Goal: Task Accomplishment & Management: Use online tool/utility

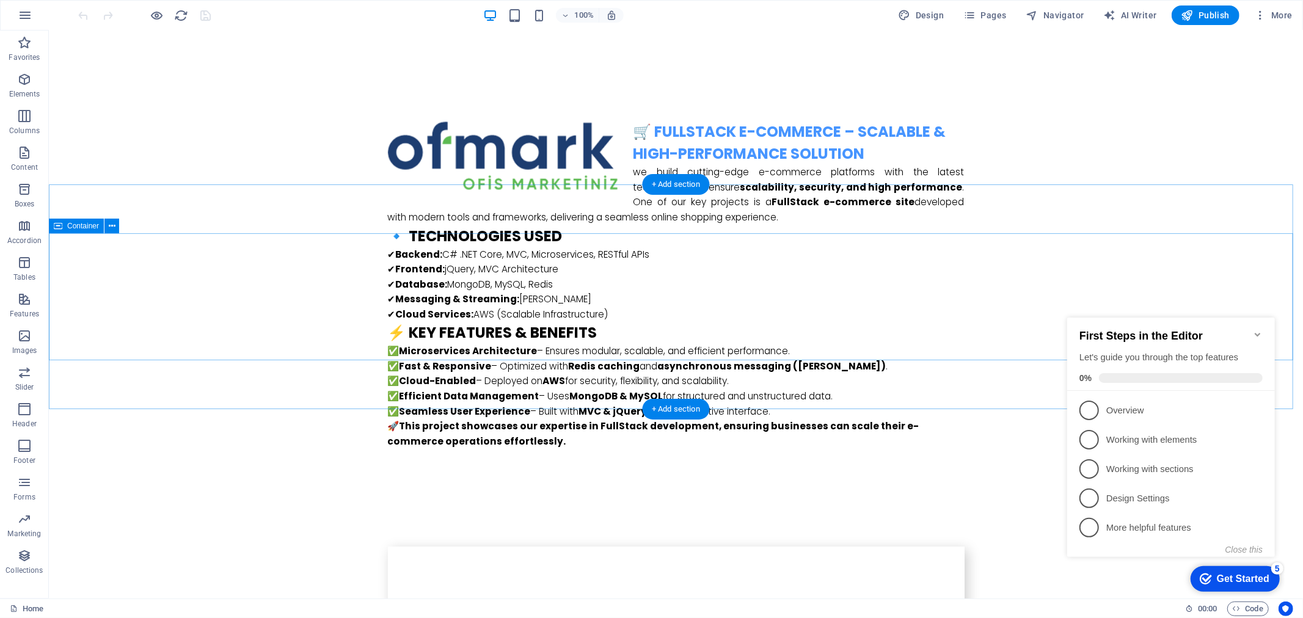
scroll to position [3800, 0]
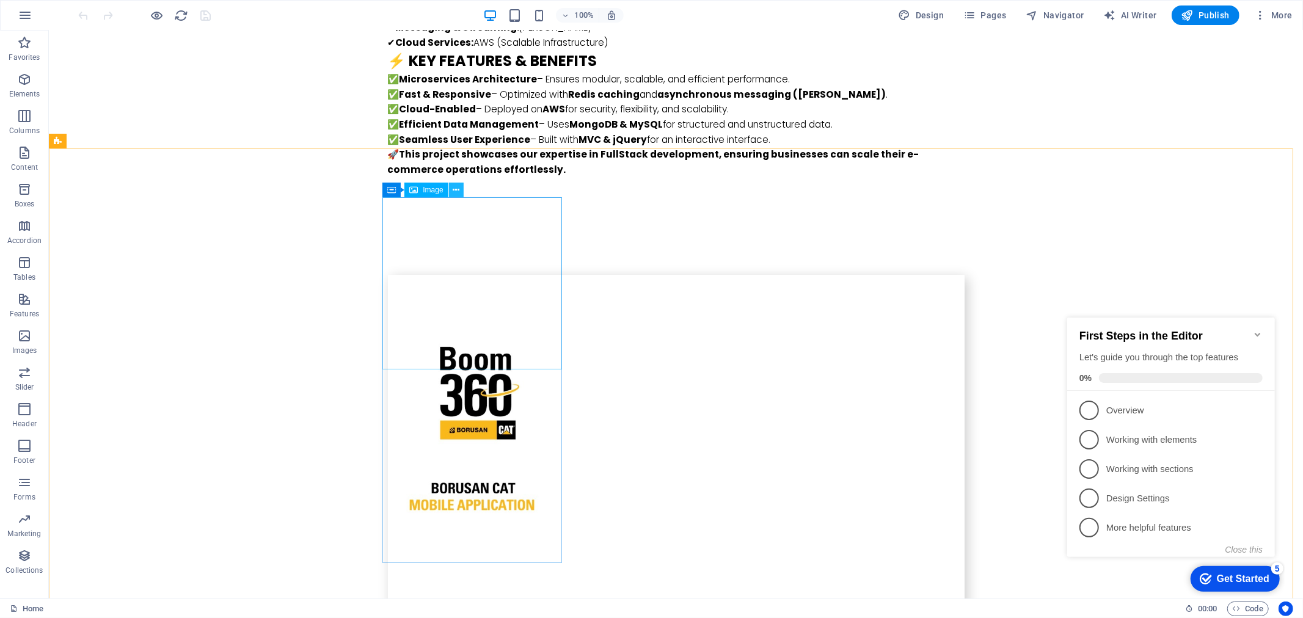
click at [458, 188] on icon at bounding box center [456, 190] width 7 height 13
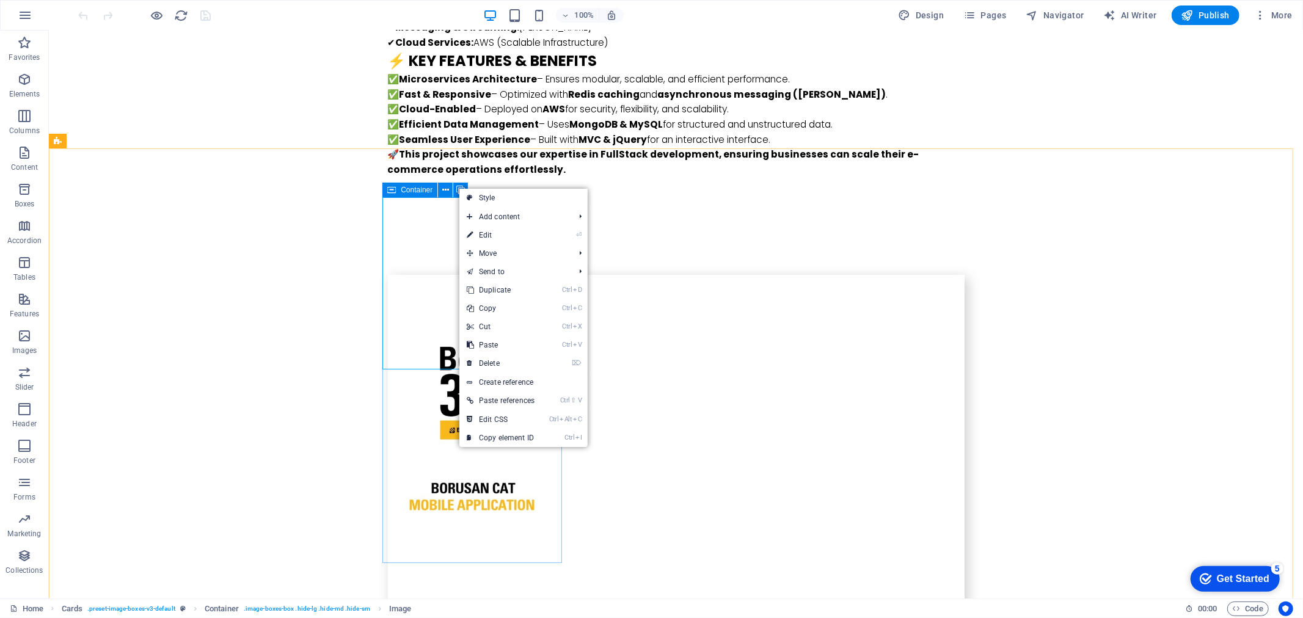
click at [391, 193] on icon at bounding box center [391, 190] width 9 height 15
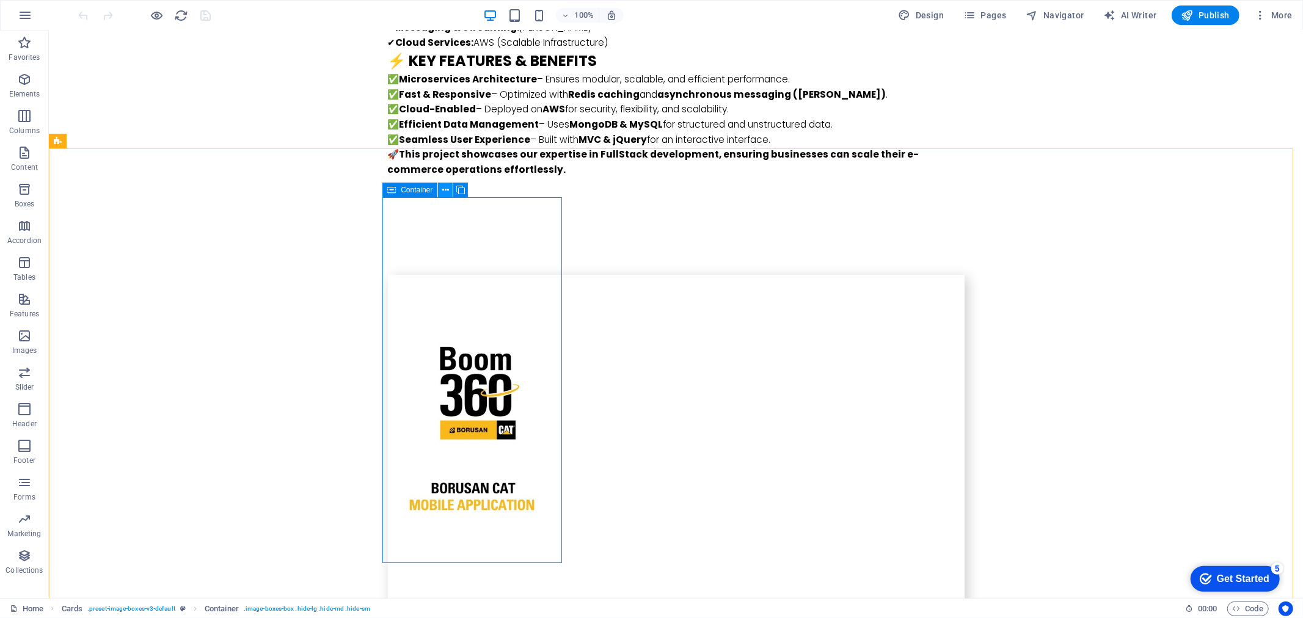
click at [445, 192] on icon at bounding box center [445, 190] width 7 height 13
click at [442, 186] on icon at bounding box center [445, 190] width 7 height 13
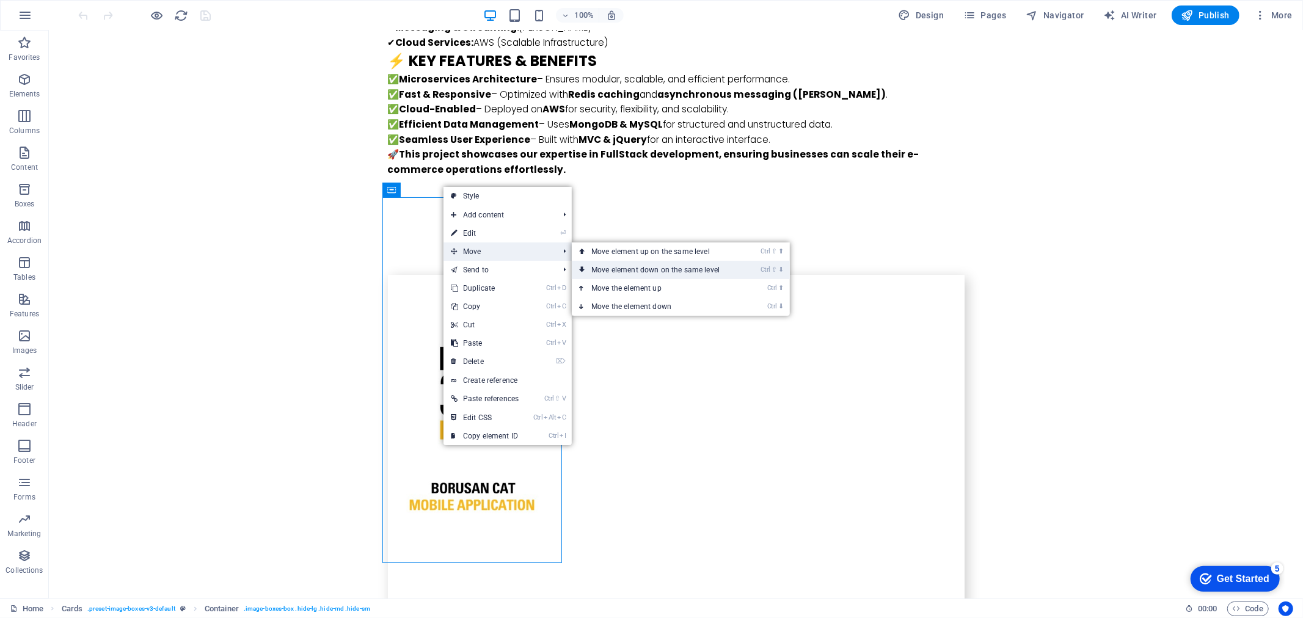
click at [657, 271] on link "Ctrl ⇧ ⬇ Move element down on the same level" at bounding box center [658, 270] width 172 height 18
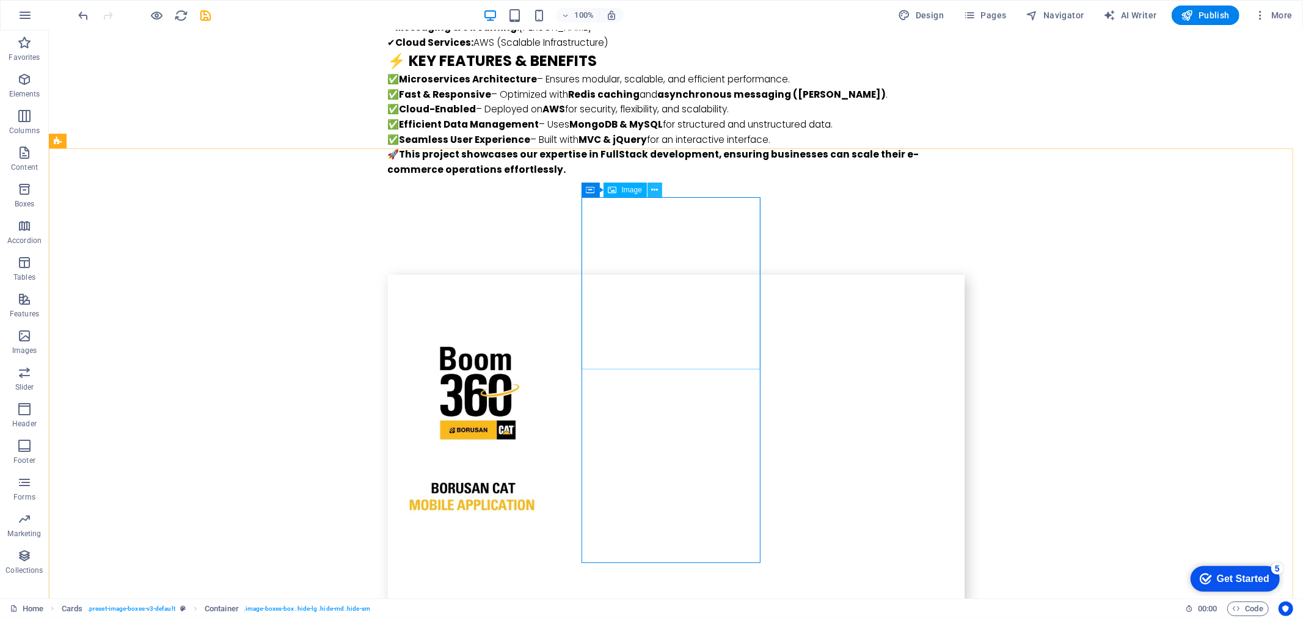
click at [658, 186] on button at bounding box center [654, 190] width 15 height 15
click at [646, 192] on icon at bounding box center [644, 190] width 7 height 13
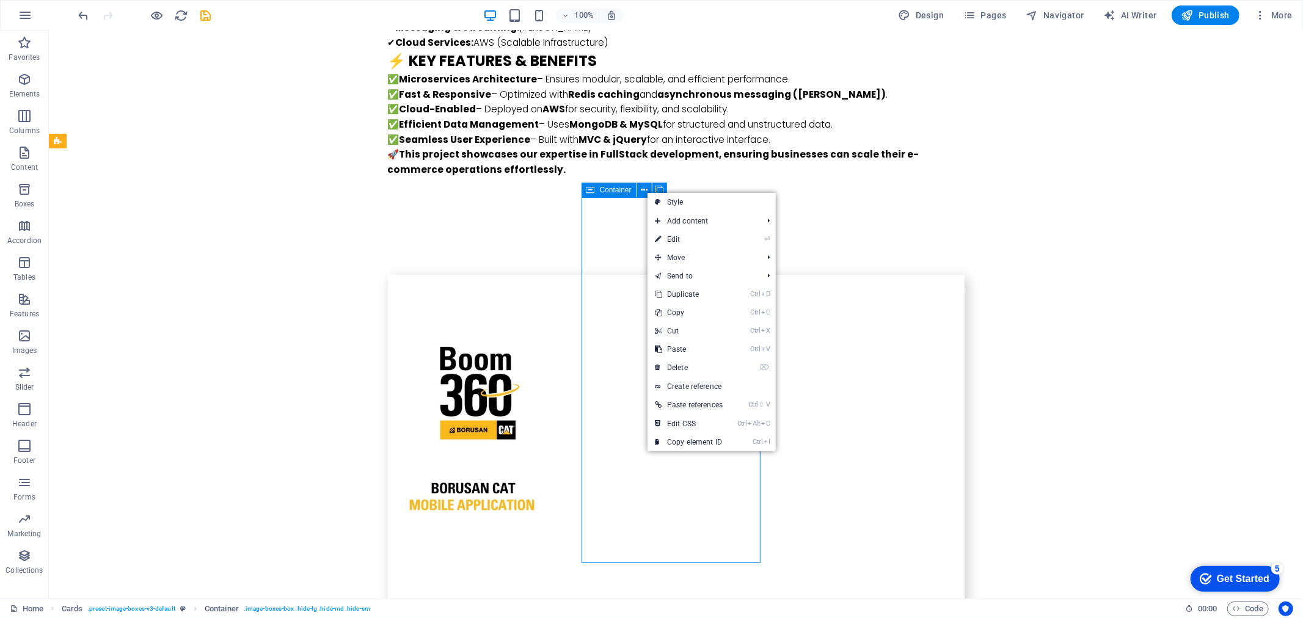
click at [591, 191] on icon at bounding box center [590, 190] width 9 height 15
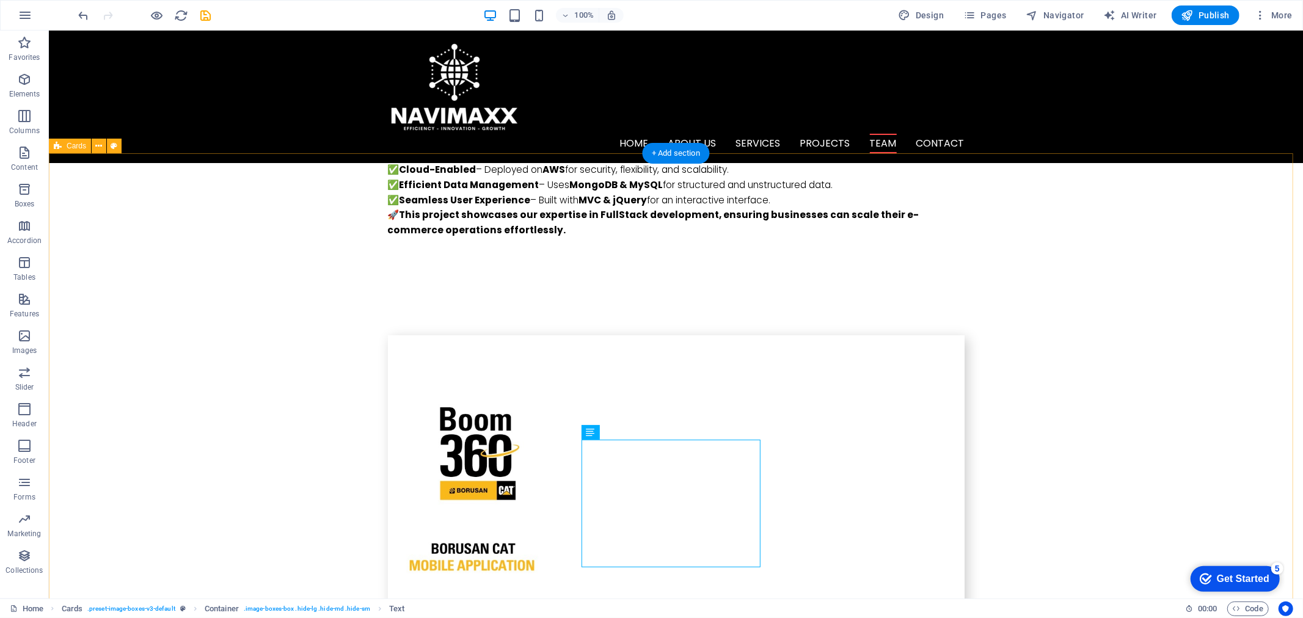
scroll to position [3528, 0]
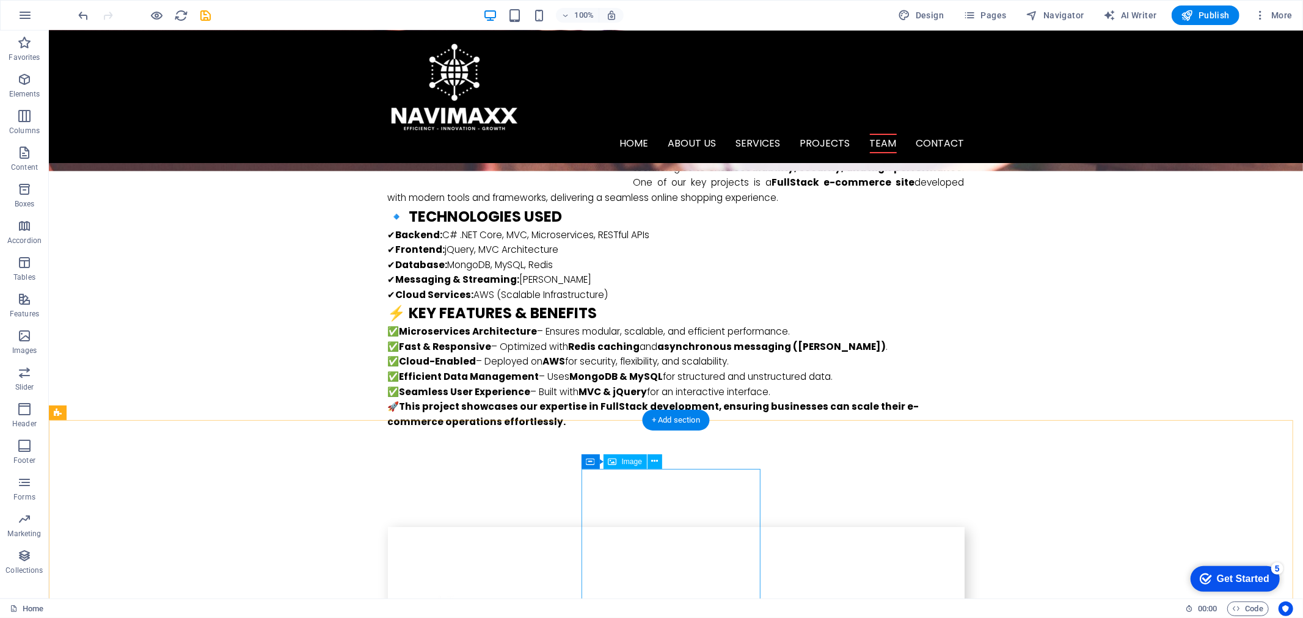
select select "%"
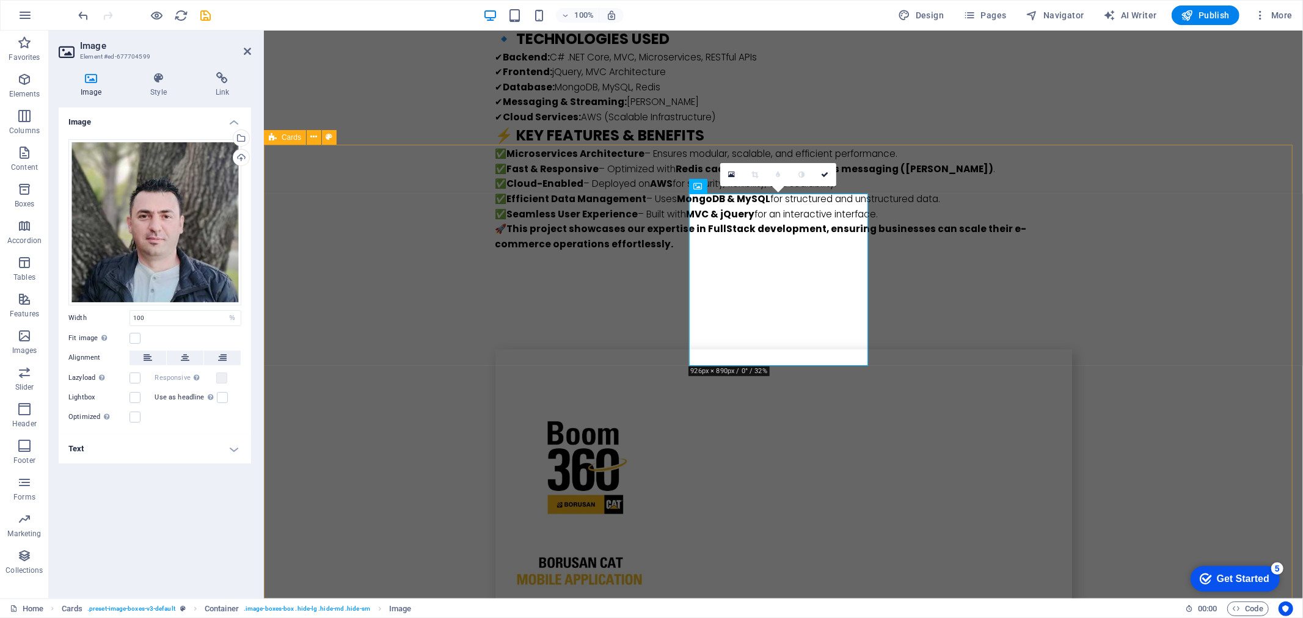
scroll to position [3868, 0]
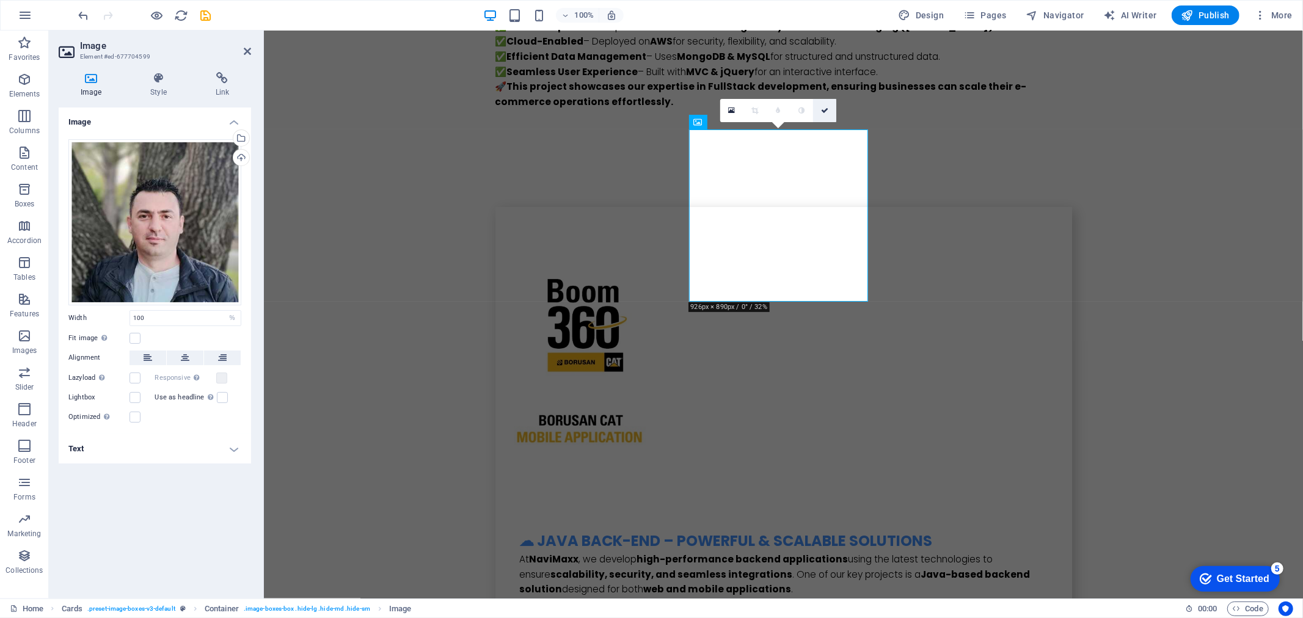
click at [828, 108] on icon at bounding box center [824, 110] width 7 height 7
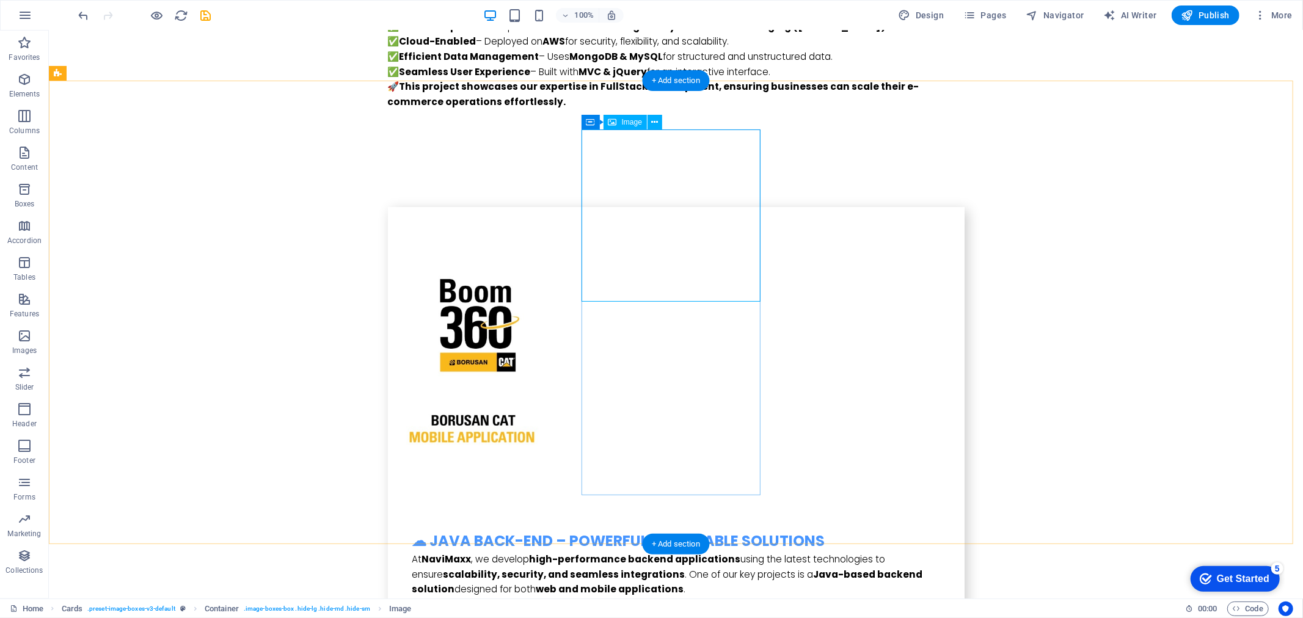
select select "%"
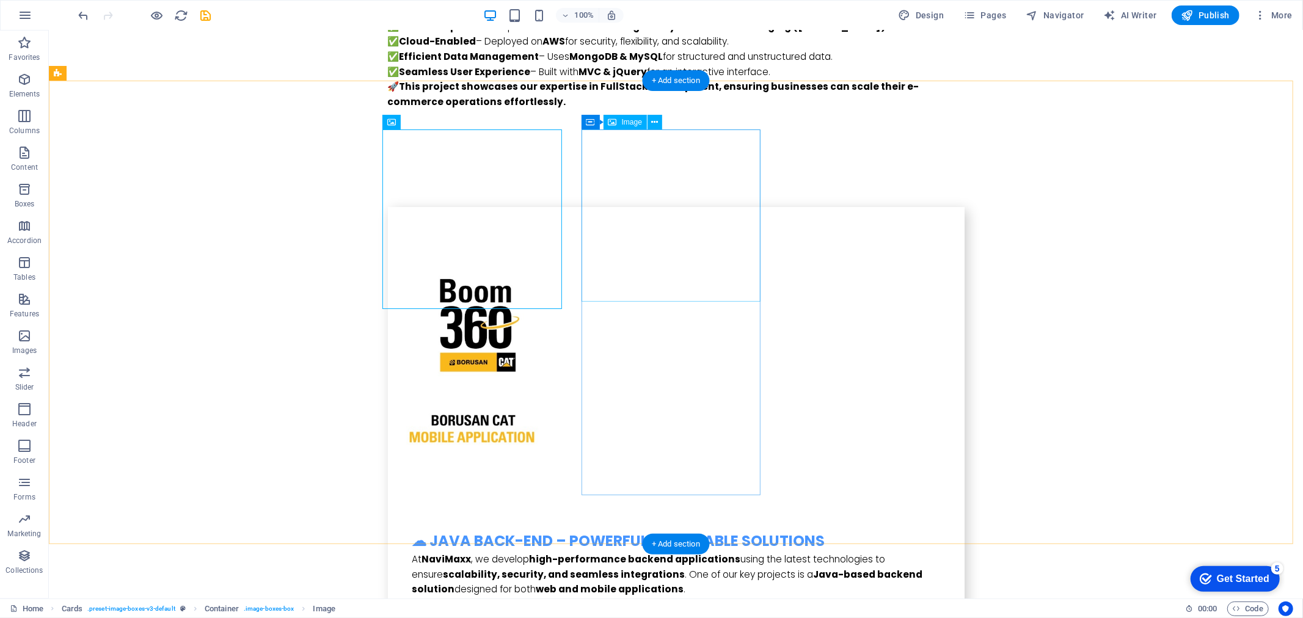
select select "%"
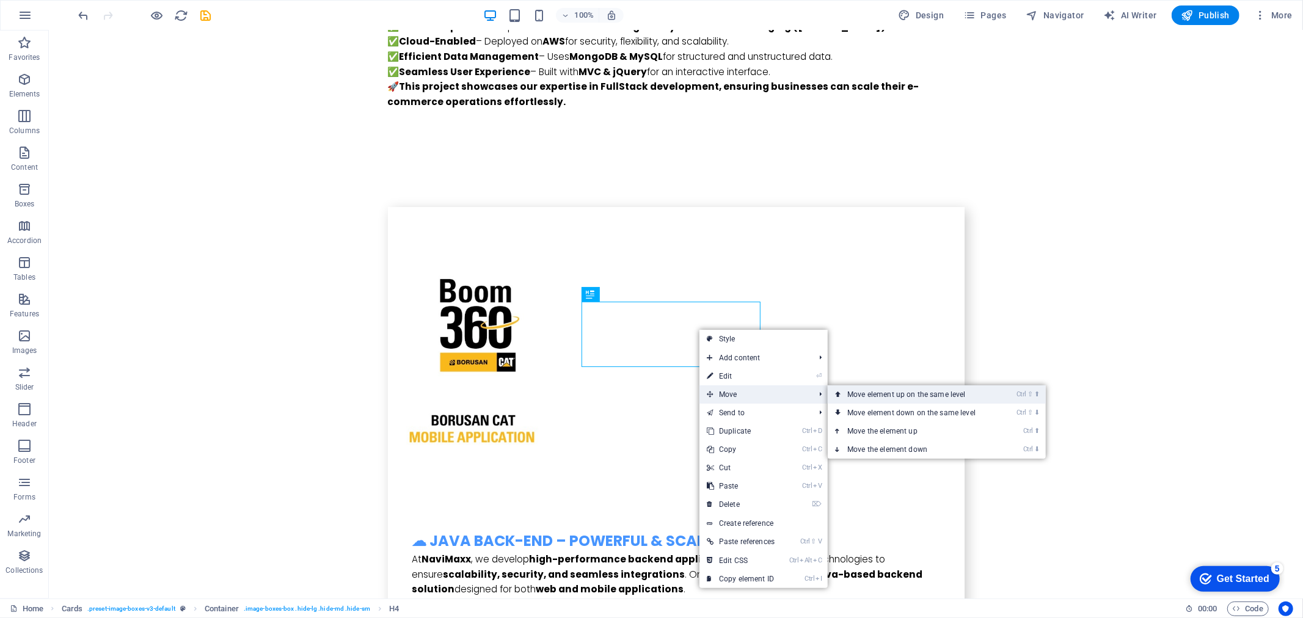
click at [864, 395] on link "Ctrl ⇧ ⬆ Move element up on the same level" at bounding box center [914, 394] width 172 height 18
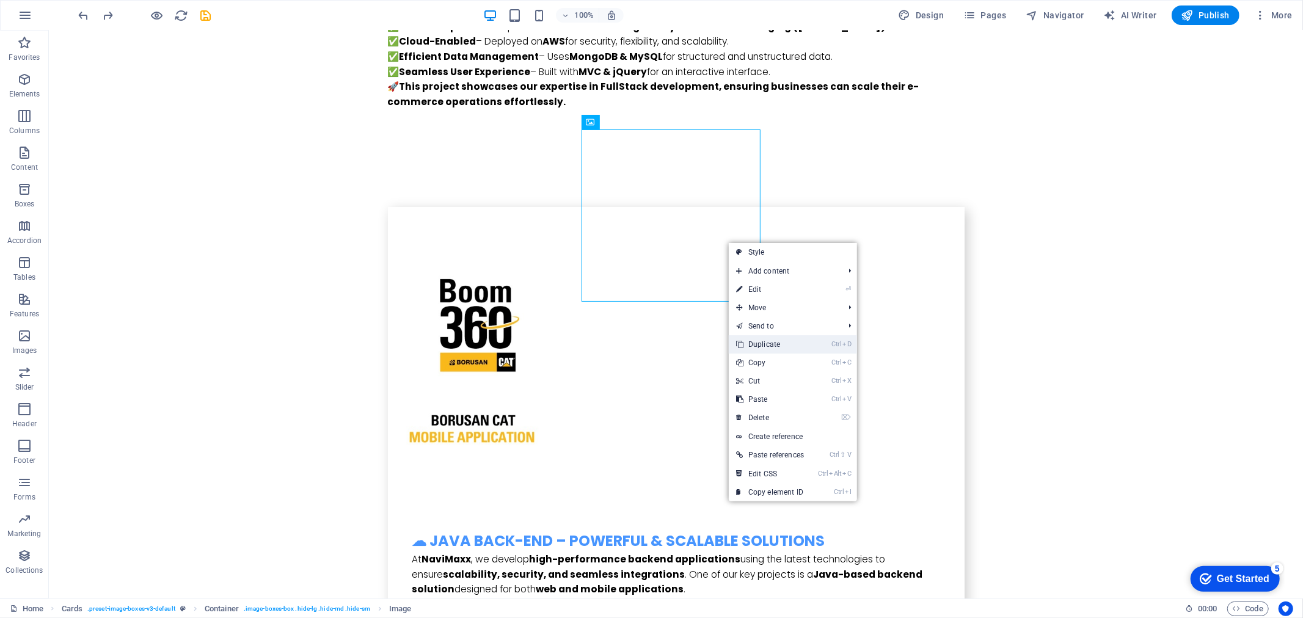
click at [826, 339] on li "Ctrl D Duplicate" at bounding box center [793, 344] width 128 height 18
click at [773, 340] on link "Ctrl D Duplicate" at bounding box center [770, 344] width 82 height 18
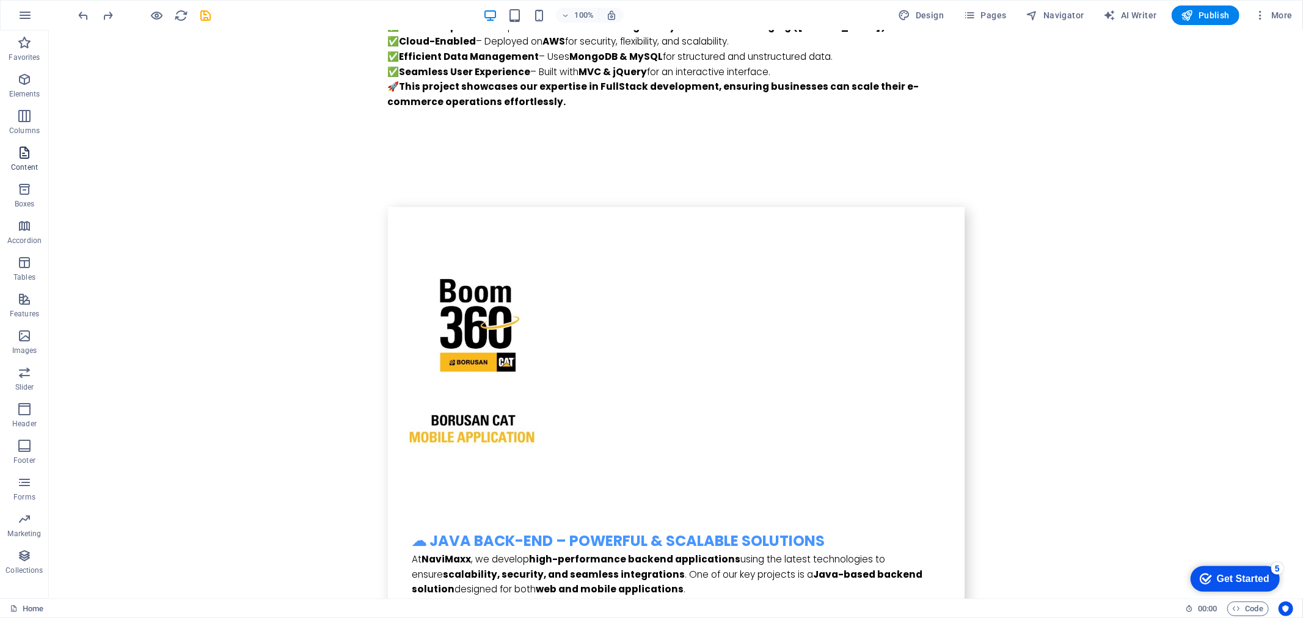
click at [34, 160] on span "Content" at bounding box center [24, 159] width 49 height 29
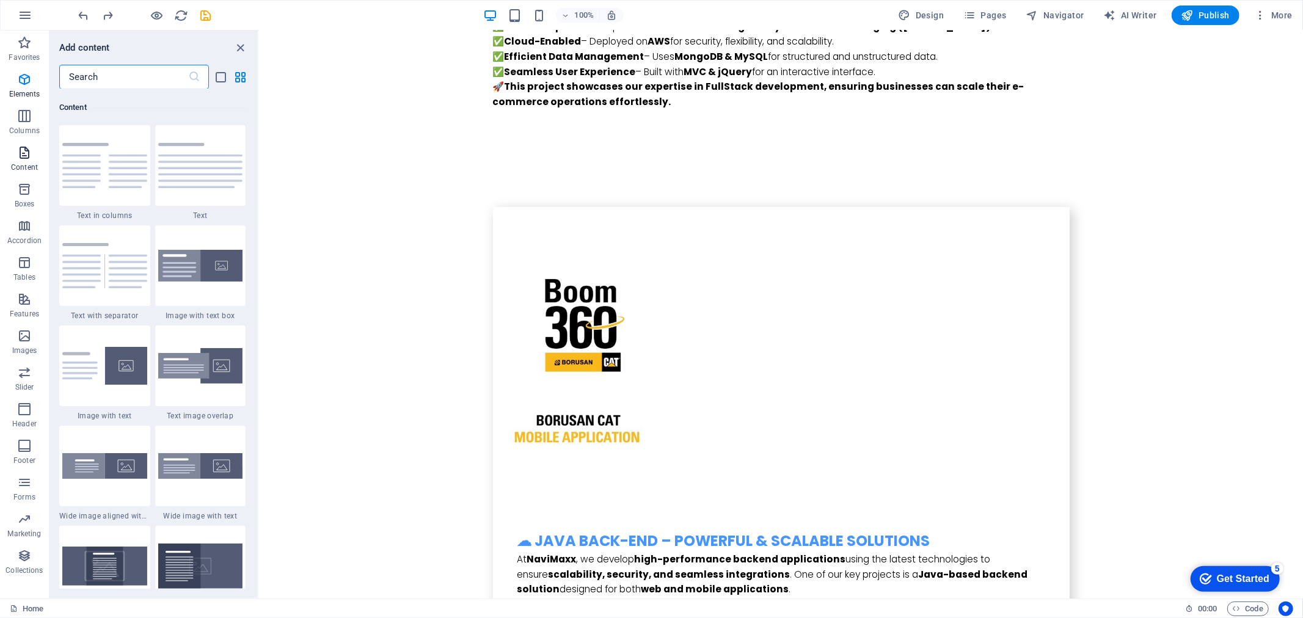
scroll to position [2136, 0]
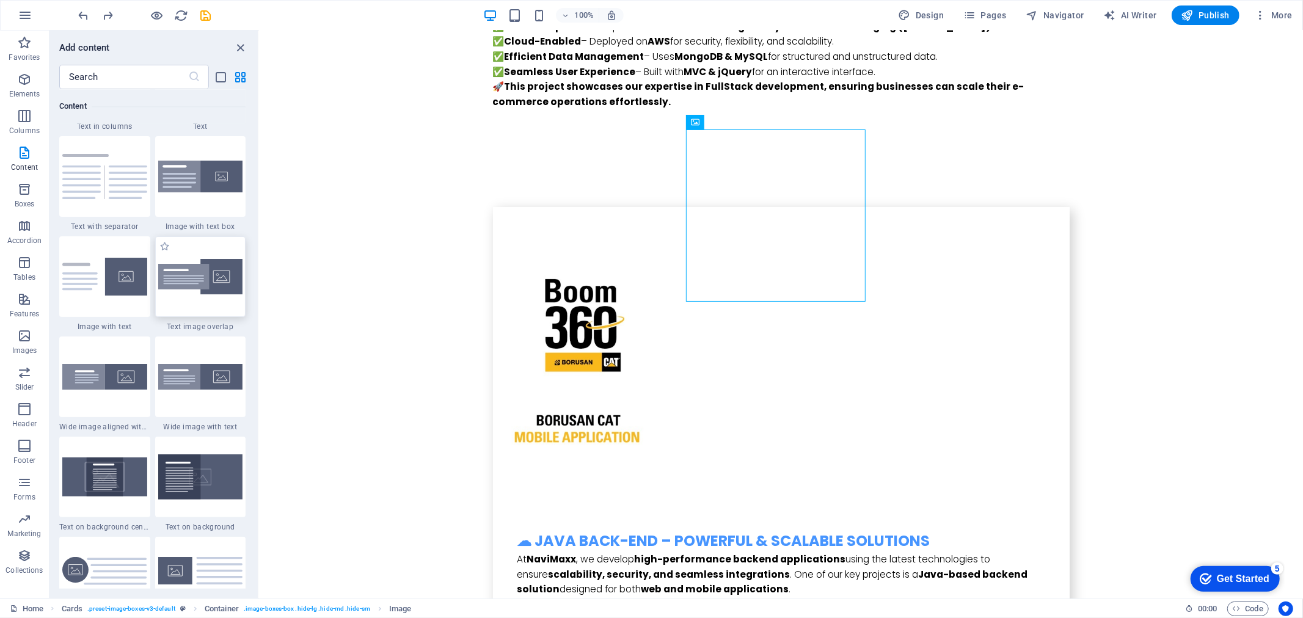
scroll to position [2340, 0]
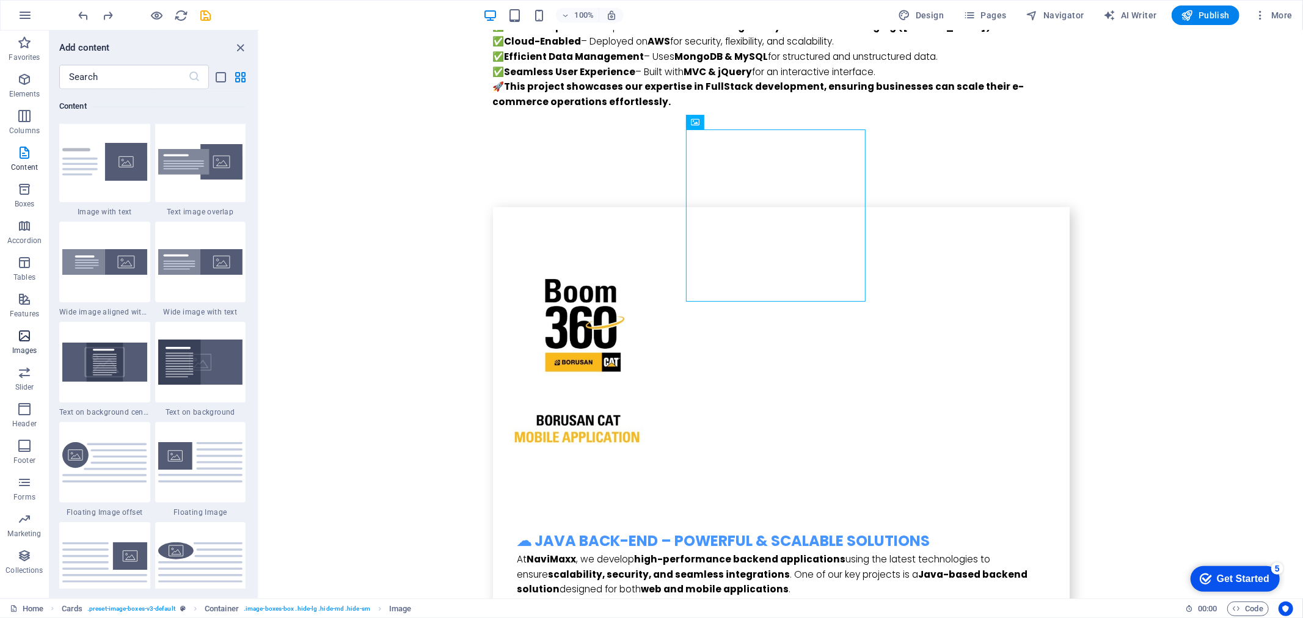
click at [32, 349] on p "Images" at bounding box center [24, 351] width 25 height 10
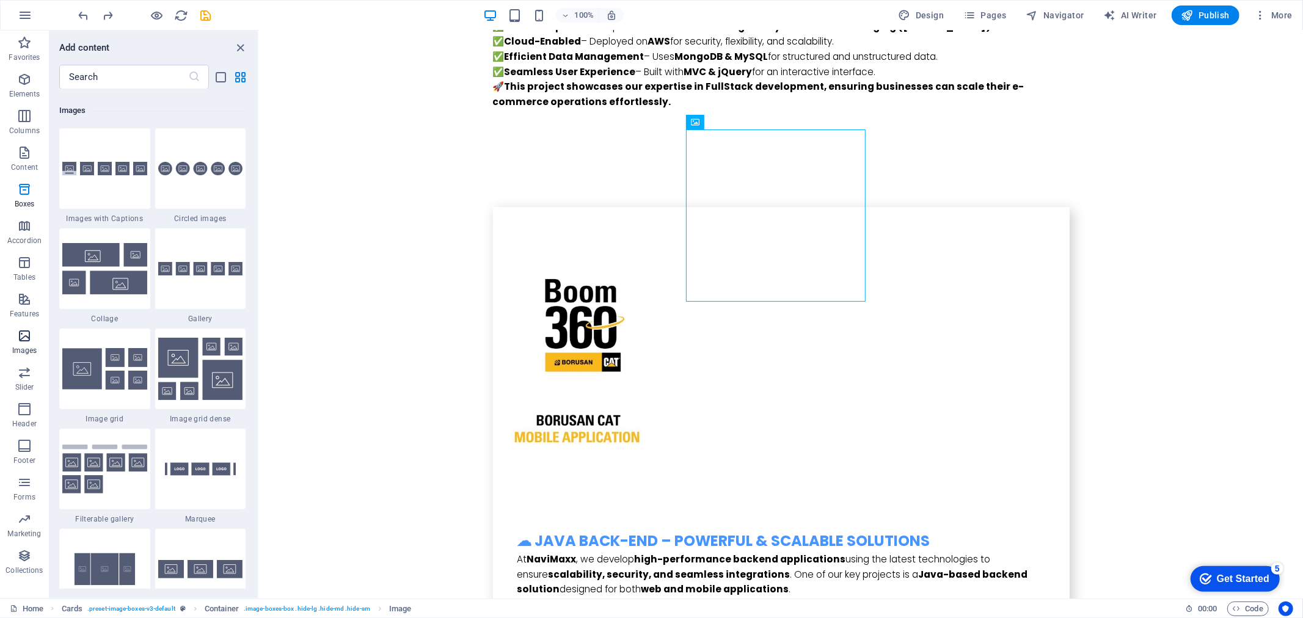
scroll to position [6192, 0]
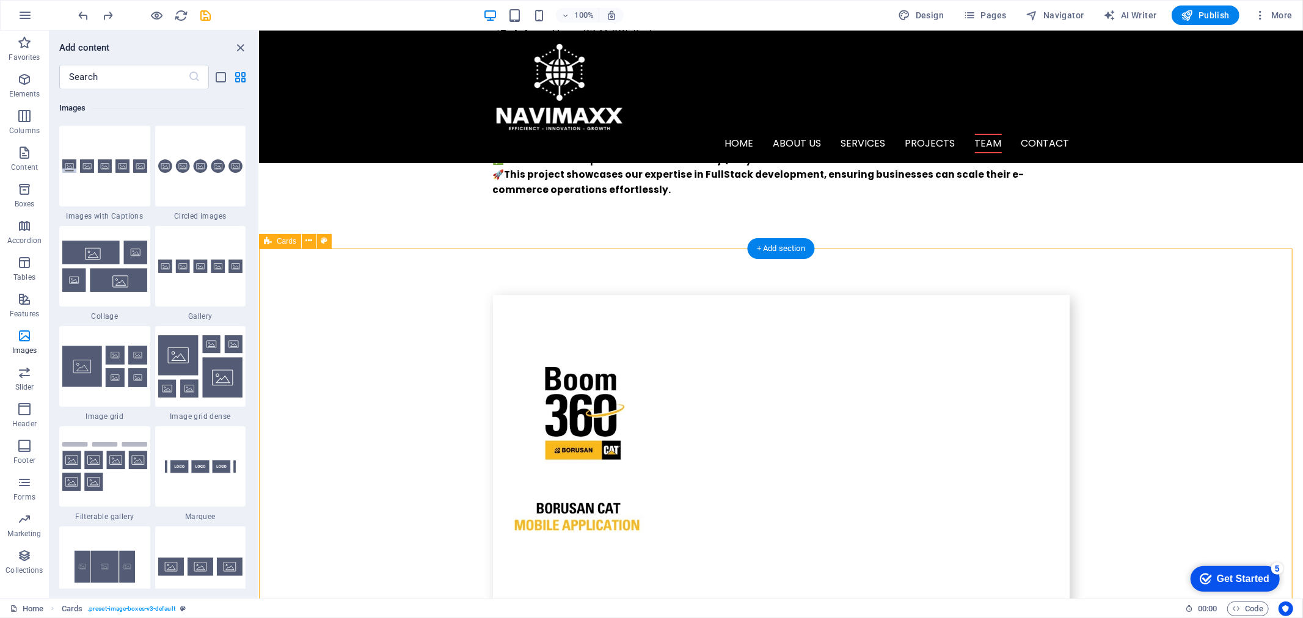
scroll to position [3665, 0]
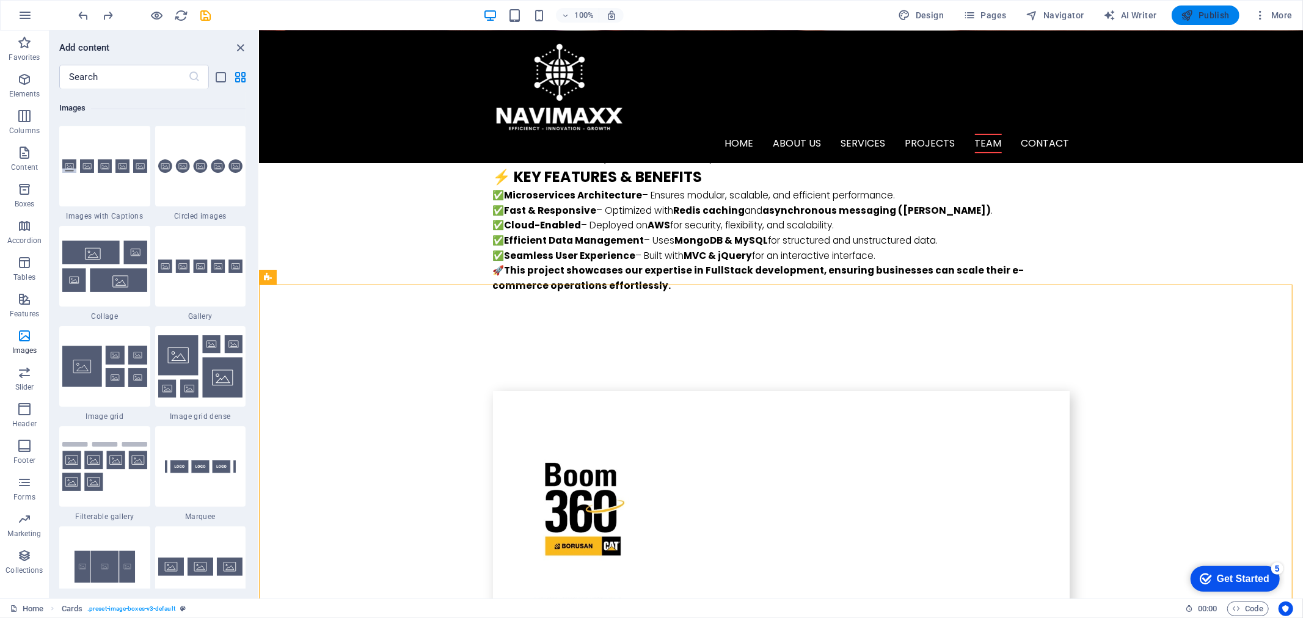
click at [1212, 15] on span "Publish" at bounding box center [1205, 15] width 48 height 12
